Goal: Book appointment/travel/reservation

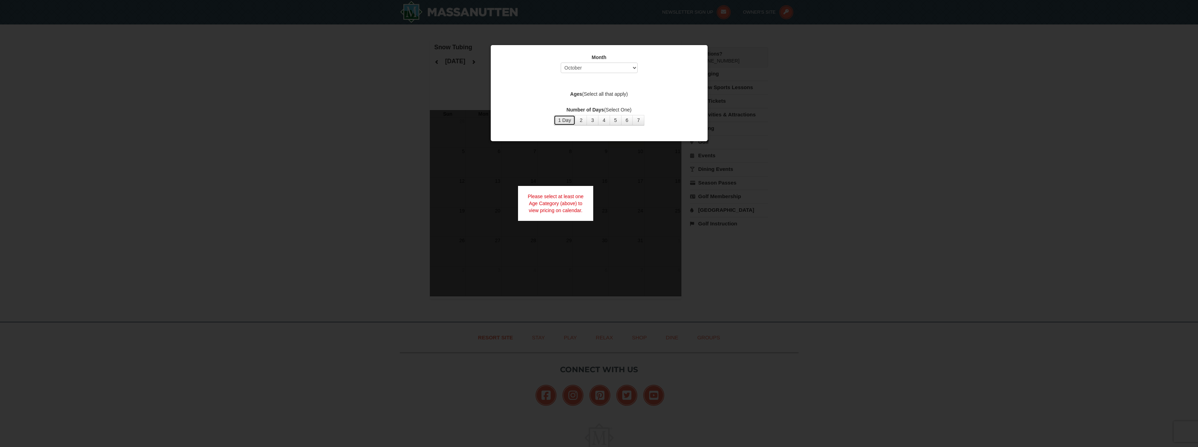
click at [566, 122] on button "1 Day" at bounding box center [565, 120] width 22 height 10
click at [598, 67] on select "Select October November December January February March April May June July Aug…" at bounding box center [599, 68] width 77 height 10
click at [561, 63] on select "Select October November December January February March April May June July Aug…" at bounding box center [599, 68] width 77 height 10
click at [595, 94] on label "Ages (Select all that apply)" at bounding box center [598, 94] width 199 height 7
click at [567, 122] on button "1 Day" at bounding box center [565, 120] width 22 height 10
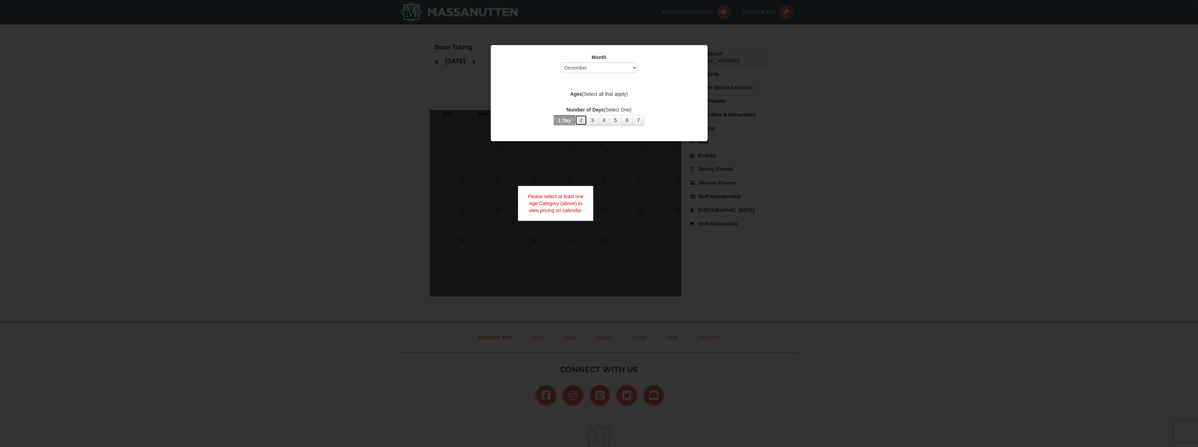
click at [580, 121] on button "2" at bounding box center [581, 120] width 12 height 10
click at [566, 119] on button "1 Day" at bounding box center [565, 120] width 22 height 10
click at [593, 95] on label "Ages (Select all that apply)" at bounding box center [598, 94] width 199 height 7
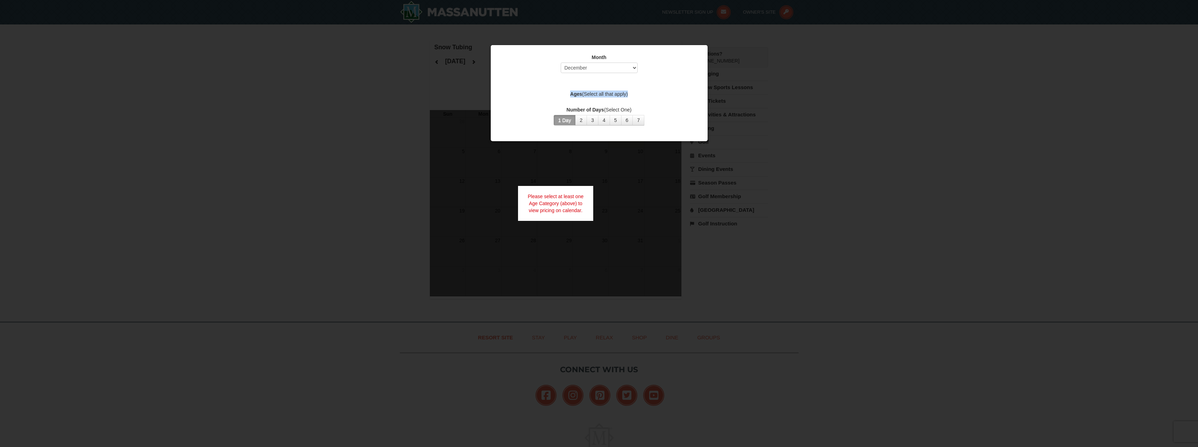
click at [593, 95] on label "Ages (Select all that apply)" at bounding box center [598, 94] width 199 height 7
drag, startPoint x: 601, startPoint y: 95, endPoint x: 583, endPoint y: 95, distance: 18.2
click at [601, 95] on label "Ages (Select all that apply)" at bounding box center [598, 94] width 199 height 7
click at [566, 94] on label "Ages (Select all that apply)" at bounding box center [598, 94] width 199 height 7
click at [572, 104] on div "Month Select October November December January February March April May June Ju…" at bounding box center [599, 90] width 210 height 82
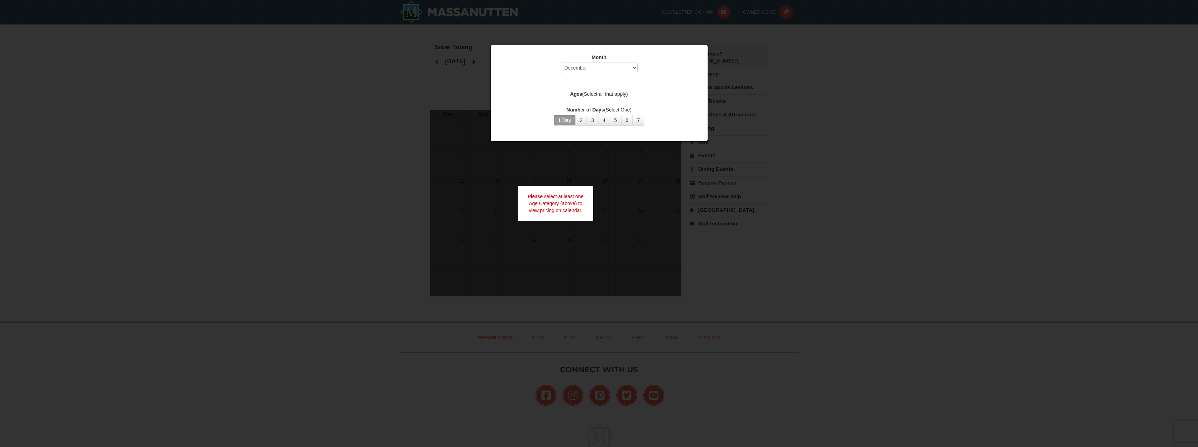
click at [388, 135] on div at bounding box center [599, 223] width 1198 height 447
click at [553, 79] on div "Month Select October November December January February March April May June Ju…" at bounding box center [599, 90] width 210 height 82
click at [575, 67] on select "Select October November December January February March April May June July Aug…" at bounding box center [599, 68] width 77 height 10
click at [561, 63] on select "Select October November December January February March April May June July Aug…" at bounding box center [599, 68] width 77 height 10
click at [580, 71] on select "Select October November December January February March April May June July Aug…" at bounding box center [599, 68] width 77 height 10
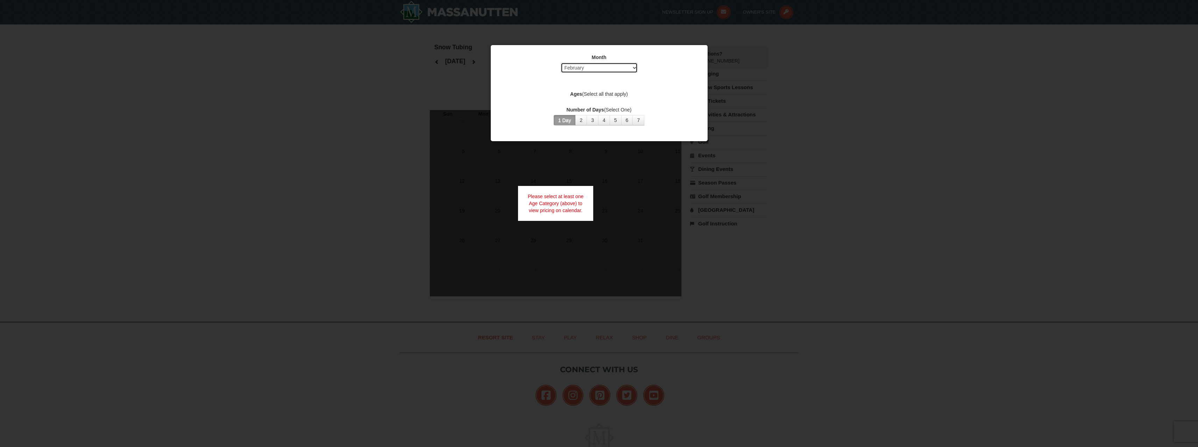
click at [561, 63] on select "Select October November December January February March April May June July Aug…" at bounding box center [599, 68] width 77 height 10
click at [580, 71] on select "Select October November December January February March April May June July Aug…" at bounding box center [599, 68] width 77 height 10
select select "12"
click at [561, 63] on select "Select October November December January February March April May June July Aug…" at bounding box center [599, 68] width 77 height 10
click at [586, 62] on div "Month Select October November December January February March April May June Ju…" at bounding box center [598, 65] width 199 height 23
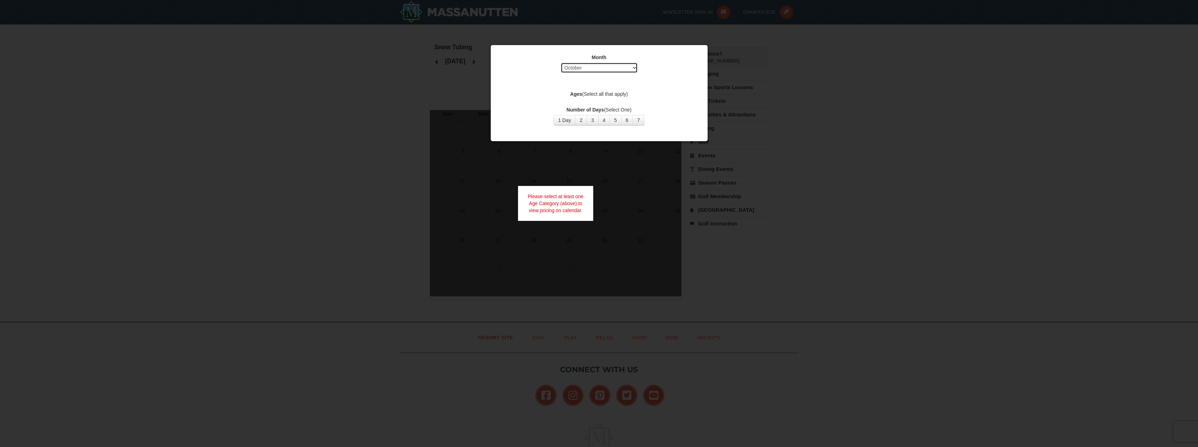
click at [586, 66] on select "Select October November December January February March April May June July Aug…" at bounding box center [599, 68] width 77 height 10
select select "12"
click at [561, 63] on select "Select October November December January February March April May June July Aug…" at bounding box center [599, 68] width 77 height 10
click at [429, 101] on div at bounding box center [599, 223] width 1198 height 447
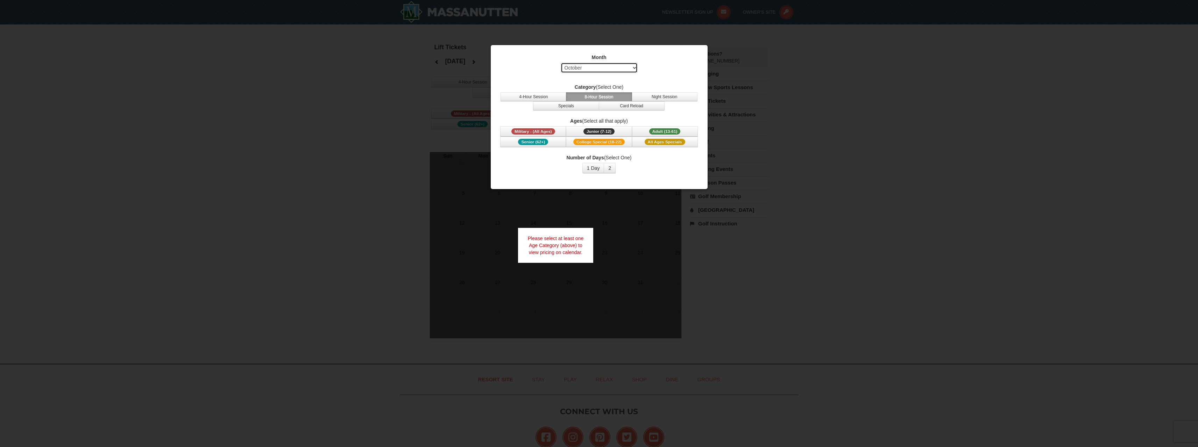
click at [608, 68] on select "Select October November December January February March April May June July Aug…" at bounding box center [599, 68] width 77 height 10
select select "12"
click at [561, 63] on select "Select October November December January February March April May June July Aug…" at bounding box center [599, 68] width 77 height 10
click at [656, 129] on span "Adult (13-61)" at bounding box center [664, 131] width 31 height 6
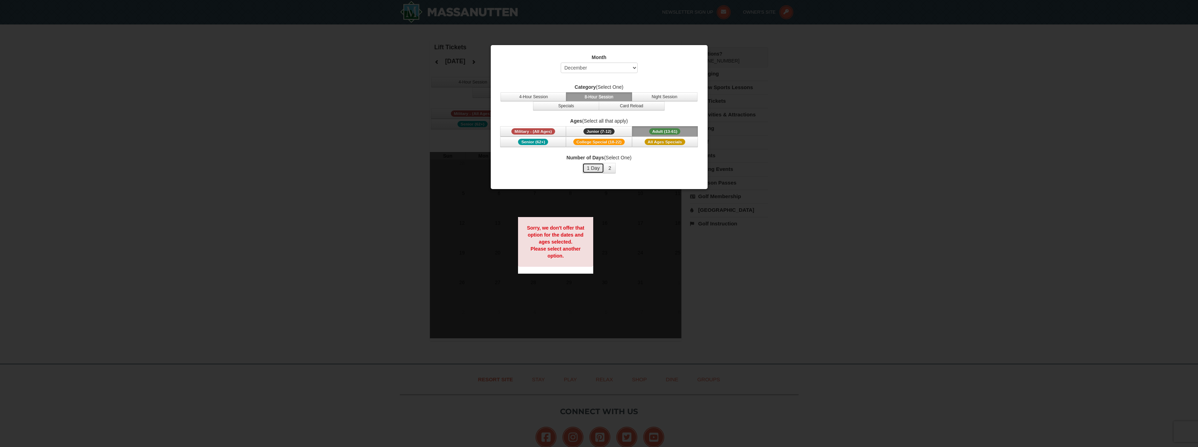
click at [594, 169] on button "1 Day" at bounding box center [593, 168] width 22 height 10
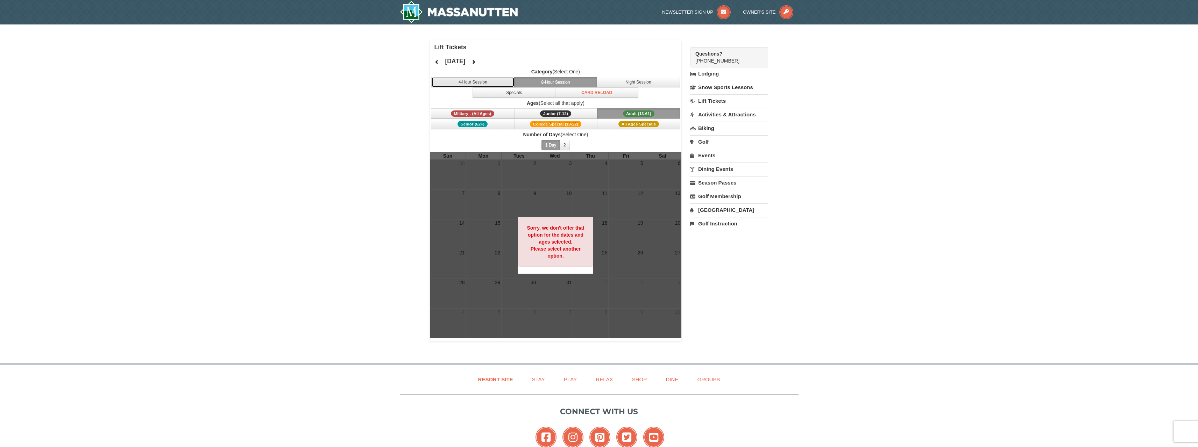
click at [482, 81] on button "4-Hour Session" at bounding box center [472, 82] width 83 height 10
click at [526, 80] on button "8-Hour Session" at bounding box center [555, 82] width 83 height 10
click at [620, 127] on span "All Ages Specials" at bounding box center [638, 124] width 41 height 6
click at [624, 124] on span "All Ages Specials" at bounding box center [638, 124] width 41 height 6
drag, startPoint x: 571, startPoint y: 141, endPoint x: 568, endPoint y: 143, distance: 3.6
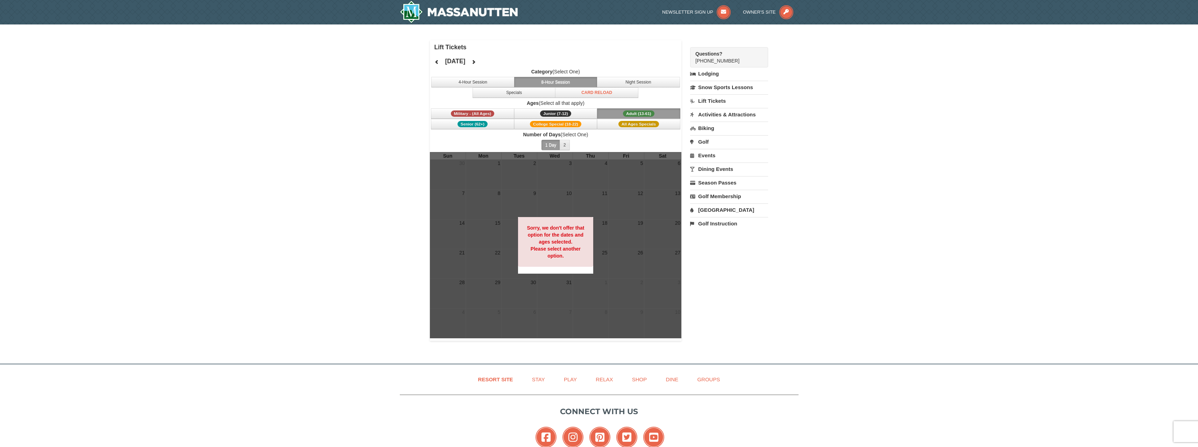
click at [571, 142] on span "1 Day 2 3 4 5 6 7 8 9 10 11 12 13 14 15" at bounding box center [555, 145] width 33 height 10
click at [568, 143] on button "2" at bounding box center [564, 145] width 10 height 10
click at [550, 145] on button "1 Day" at bounding box center [550, 145] width 19 height 10
click at [609, 84] on button "Night Session" at bounding box center [638, 82] width 83 height 10
click at [487, 81] on button "4-Hour Session" at bounding box center [472, 82] width 83 height 10
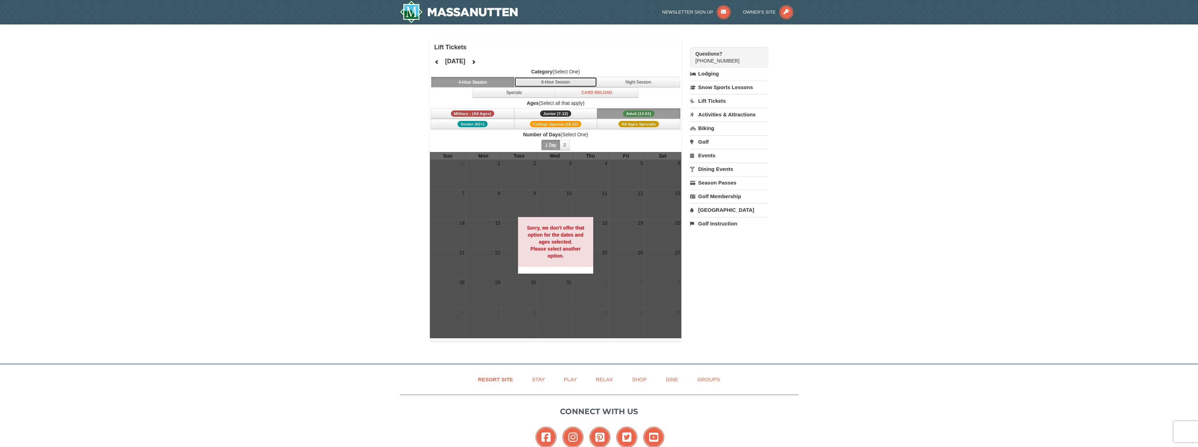
click at [549, 81] on button "8-Hour Session" at bounding box center [555, 82] width 83 height 10
click at [531, 100] on label "Ages (Select all that apply)" at bounding box center [556, 103] width 252 height 7
click at [537, 95] on button "Specials" at bounding box center [513, 92] width 83 height 10
click at [542, 84] on button "8-Hour Session" at bounding box center [555, 82] width 83 height 10
click at [480, 66] on button at bounding box center [473, 62] width 14 height 10
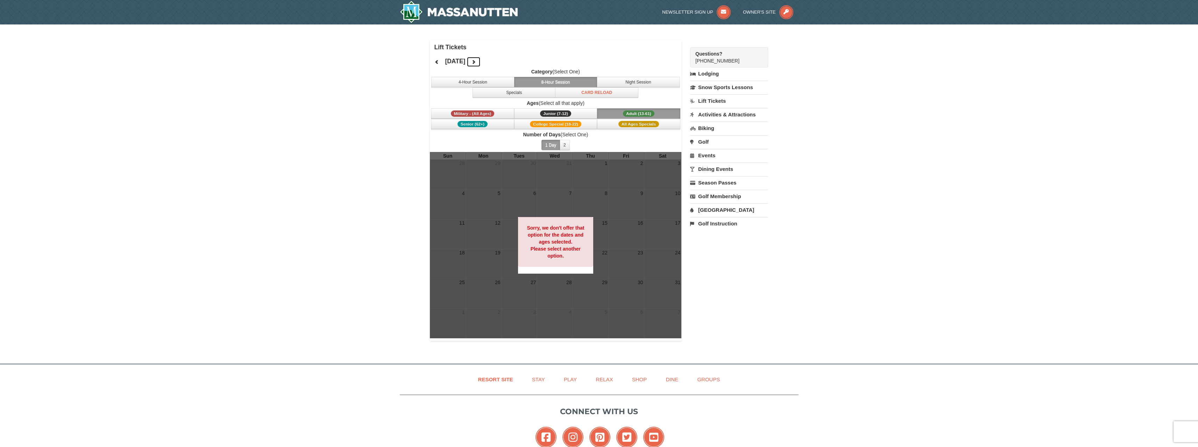
click at [476, 63] on icon at bounding box center [473, 61] width 5 height 5
click at [440, 63] on button at bounding box center [437, 62] width 14 height 10
click at [436, 62] on icon at bounding box center [436, 61] width 5 height 5
click at [476, 62] on icon at bounding box center [473, 61] width 5 height 5
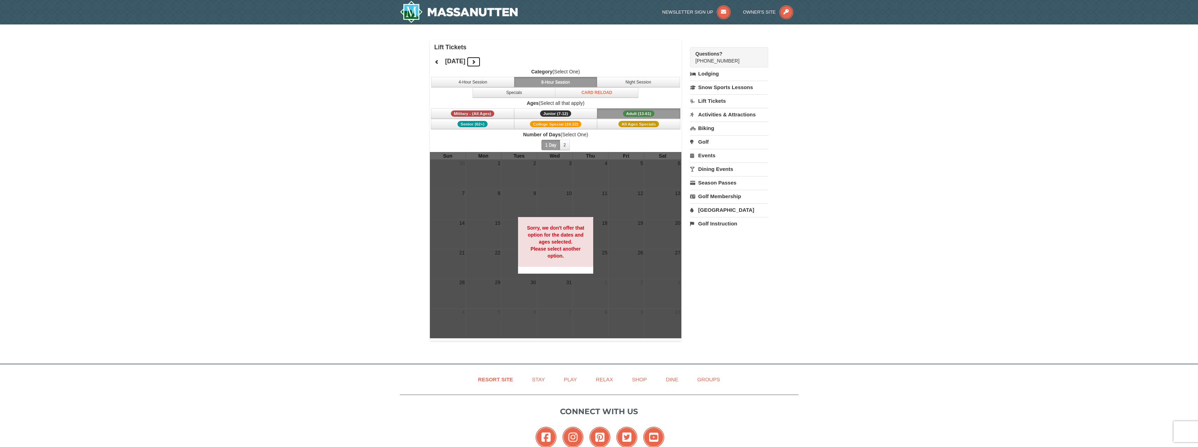
click at [476, 62] on icon at bounding box center [473, 61] width 5 height 5
click at [574, 375] on link "Play" at bounding box center [570, 380] width 30 height 16
